Goal: Obtain resource: Obtain resource

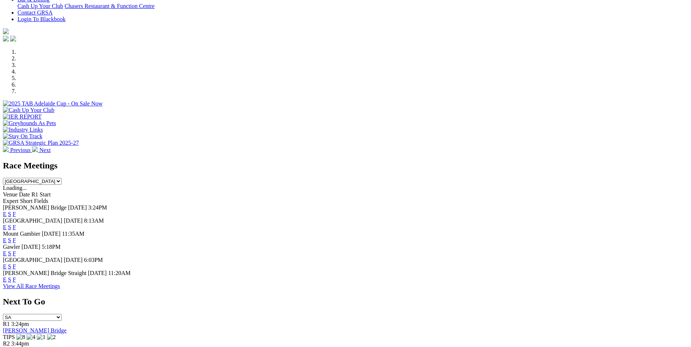
scroll to position [182, 0]
click at [7, 210] on link "E" at bounding box center [5, 213] width 4 height 6
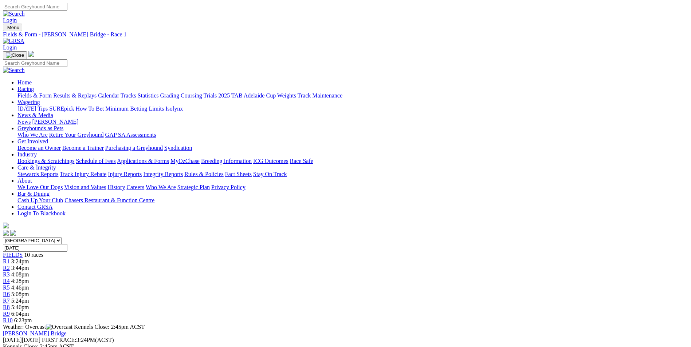
click at [363, 98] on link "PDF" at bounding box center [357, 95] width 11 height 6
click at [269, 272] on div "R3 4:08pm" at bounding box center [345, 275] width 685 height 7
click at [10, 304] on span "R8" at bounding box center [6, 307] width 7 height 6
click at [141, 252] on div "FIELDS 10 races" at bounding box center [345, 255] width 685 height 7
